Goal: Check status: Check status

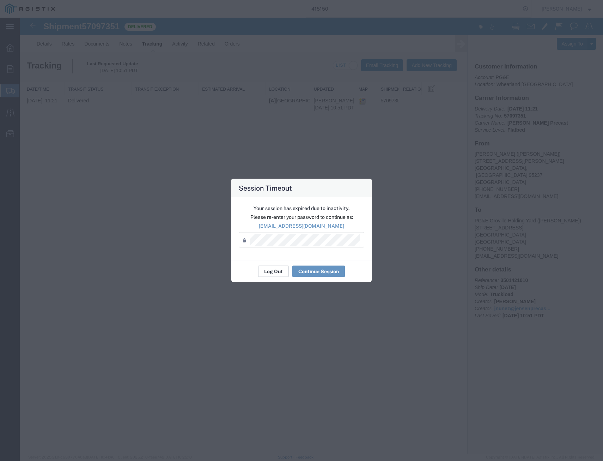
click at [277, 275] on button "Log Out" at bounding box center [273, 271] width 31 height 11
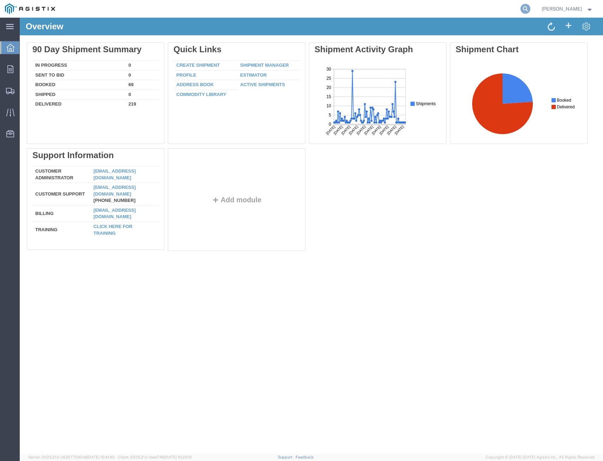
click at [521, 8] on icon at bounding box center [526, 9] width 10 height 10
click at [489, 9] on input "search" at bounding box center [413, 8] width 215 height 17
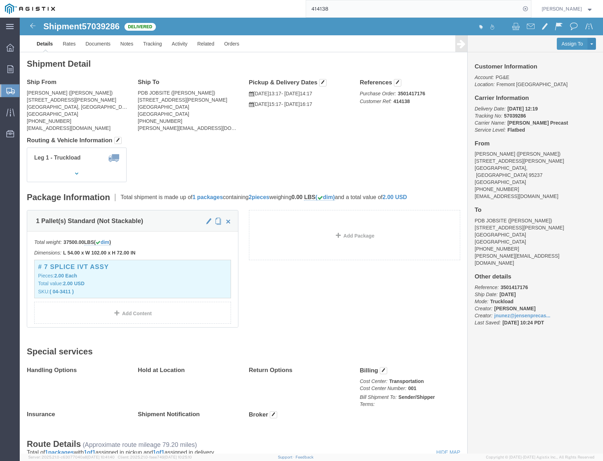
drag, startPoint x: 328, startPoint y: 14, endPoint x: 245, endPoint y: 11, distance: 83.3
click at [245, 10] on div "414138" at bounding box center [295, 9] width 471 height 18
drag, startPoint x: 293, startPoint y: 5, endPoint x: 256, endPoint y: 3, distance: 37.1
click at [263, 3] on div "57039321" at bounding box center [295, 9] width 471 height 18
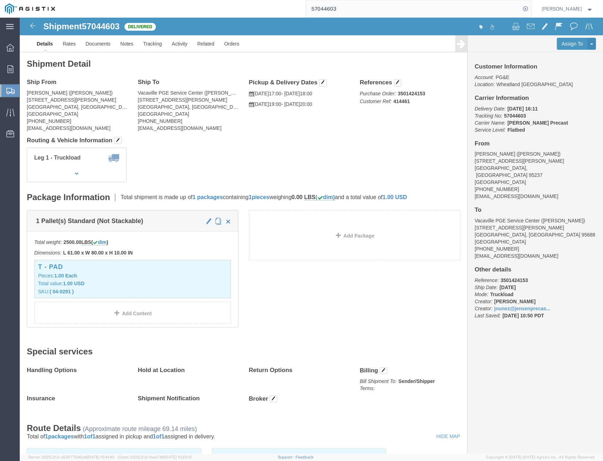
drag, startPoint x: 355, startPoint y: 4, endPoint x: 266, endPoint y: -10, distance: 90.6
click at [266, 0] on html "main_menu Created with Sketch. Collapse Menu Overview Orders Shipments Shipment…" at bounding box center [301, 230] width 603 height 461
type input "57097351"
